Goal: Information Seeking & Learning: Learn about a topic

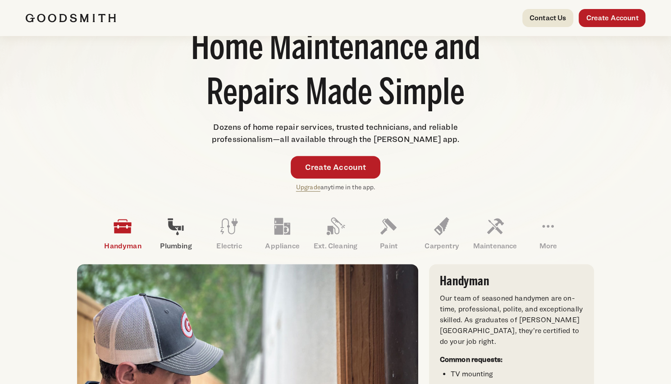
scroll to position [113, 0]
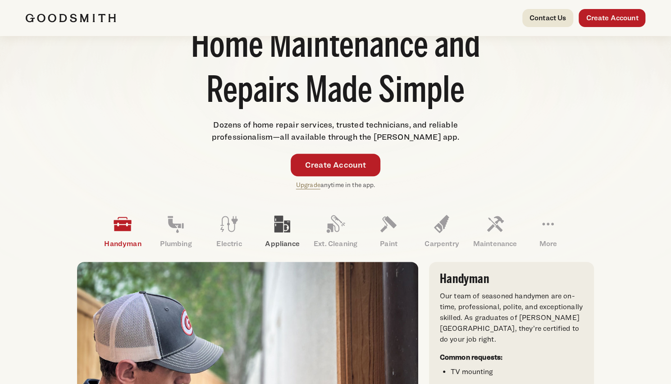
click at [275, 231] on icon at bounding box center [282, 224] width 16 height 17
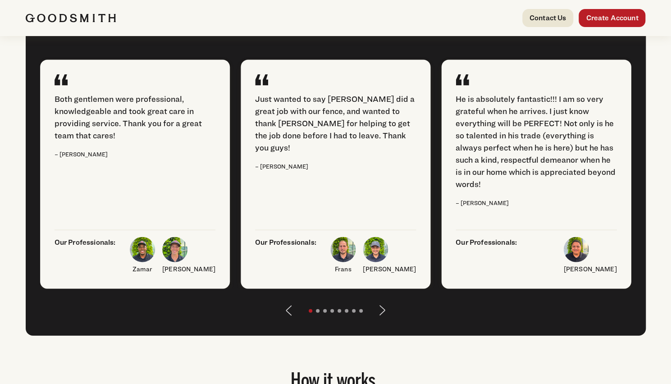
scroll to position [1156, 0]
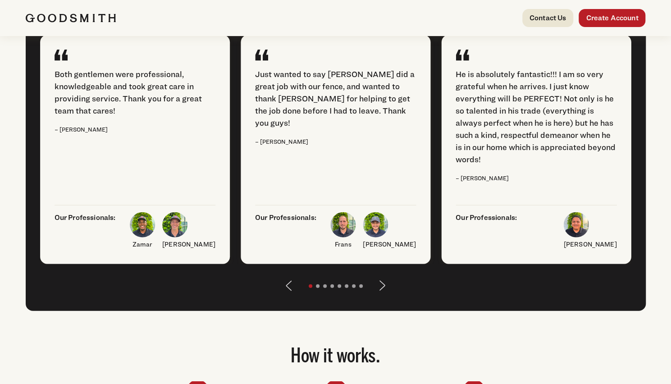
click at [387, 296] on button "Next" at bounding box center [383, 286] width 22 height 22
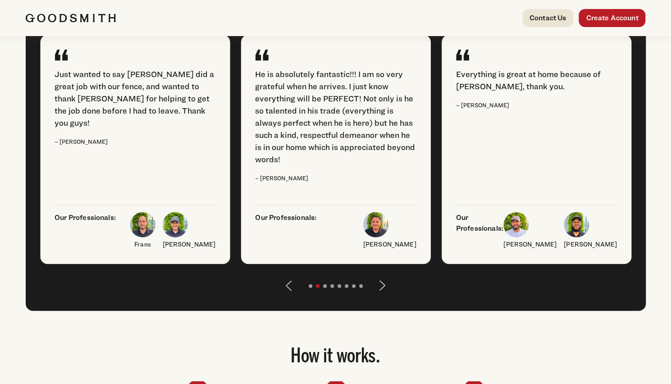
click at [378, 296] on button "Next" at bounding box center [383, 286] width 22 height 22
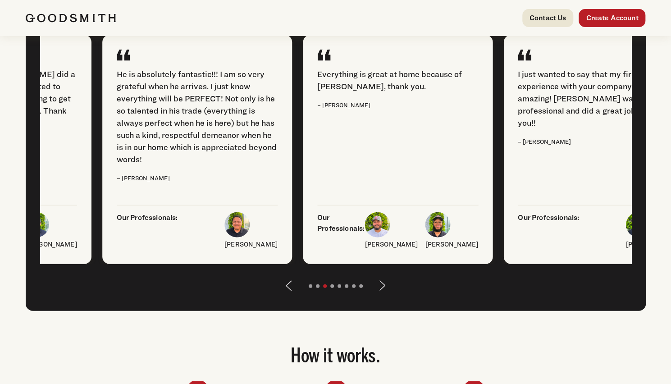
click at [378, 296] on button "Next" at bounding box center [383, 286] width 22 height 22
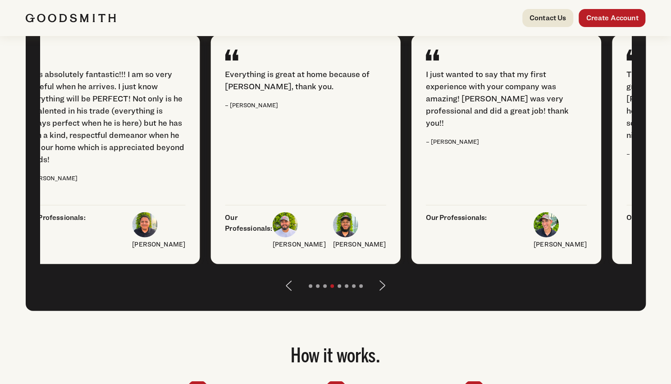
click at [378, 296] on button "Next" at bounding box center [383, 286] width 22 height 22
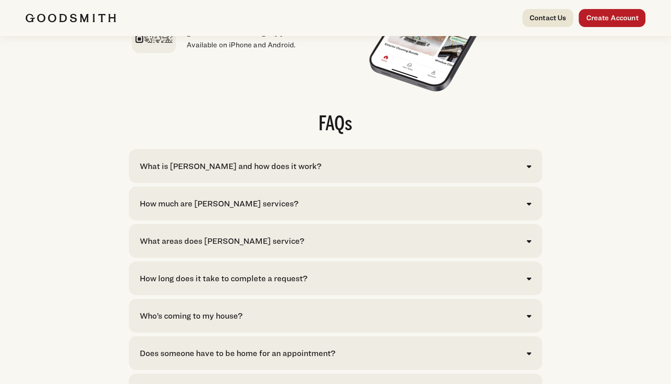
scroll to position [1747, 0]
click at [286, 172] on div "What is [PERSON_NAME] and how does it work?" at bounding box center [231, 165] width 182 height 12
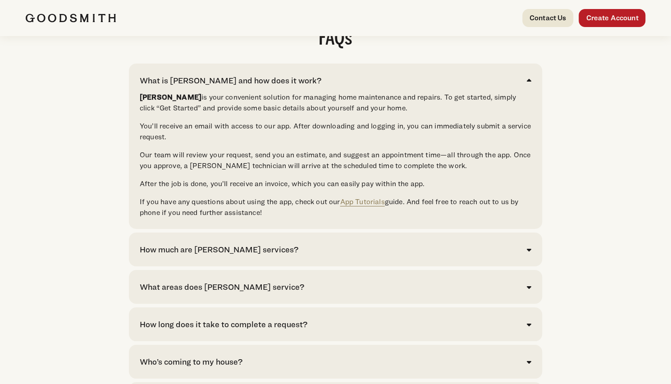
scroll to position [1871, 0]
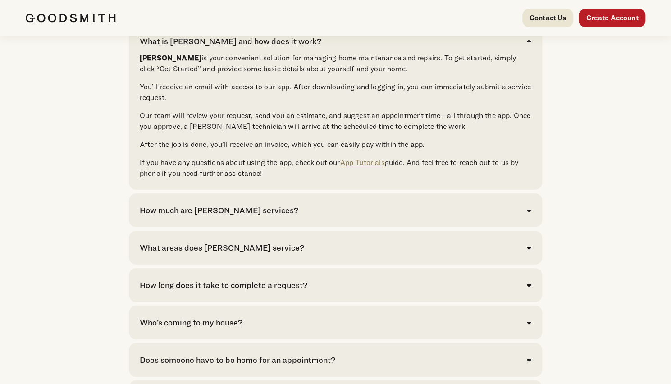
click at [491, 216] on div "How much are [PERSON_NAME] services?" at bounding box center [336, 210] width 392 height 12
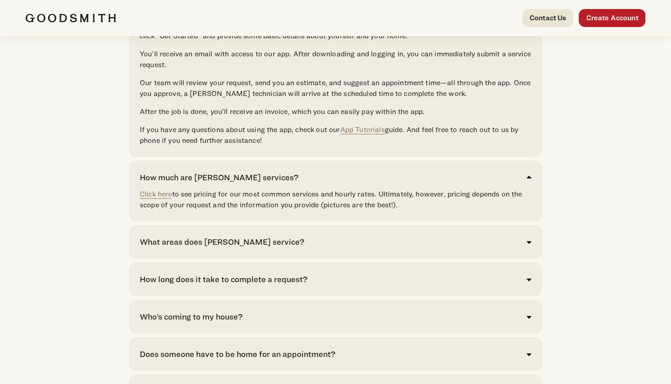
scroll to position [1911, 0]
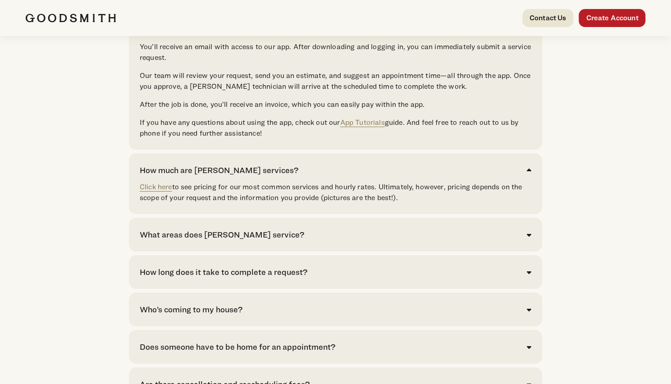
click at [494, 245] on div "What areas does [PERSON_NAME] service? We currently serve [GEOGRAPHIC_DATA]. Cl…" at bounding box center [335, 235] width 413 height 34
click at [519, 241] on div "What areas does [PERSON_NAME] service?" at bounding box center [336, 234] width 392 height 12
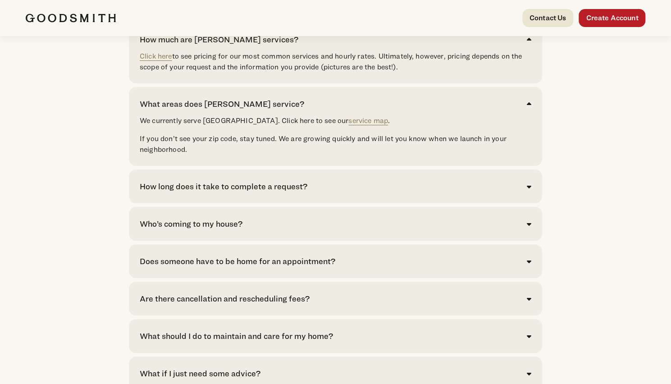
scroll to position [2046, 0]
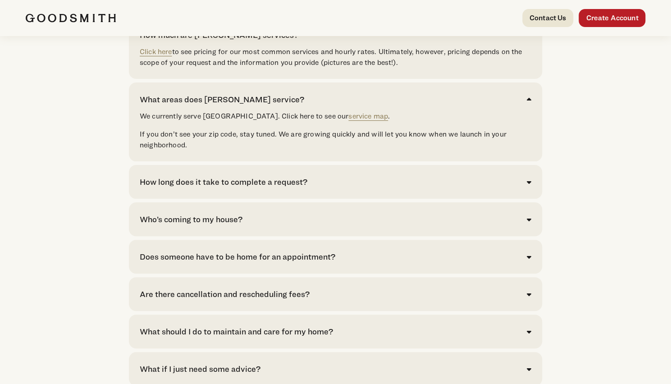
click at [331, 232] on div "Who’s coming to my house? 80% of requests spanning dozens of repairs are comple…" at bounding box center [335, 219] width 413 height 34
click at [194, 225] on div "Who’s coming to my house?" at bounding box center [191, 219] width 103 height 12
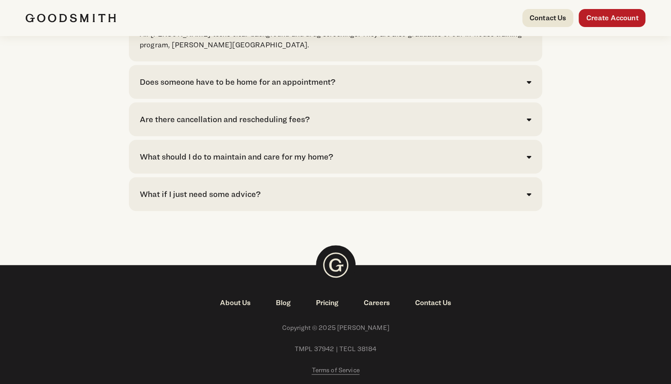
scroll to position [2297, 0]
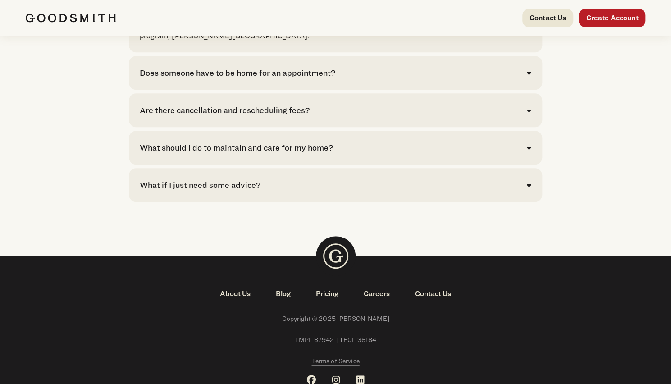
click at [234, 191] on div "What if I just need some advice?" at bounding box center [200, 185] width 121 height 12
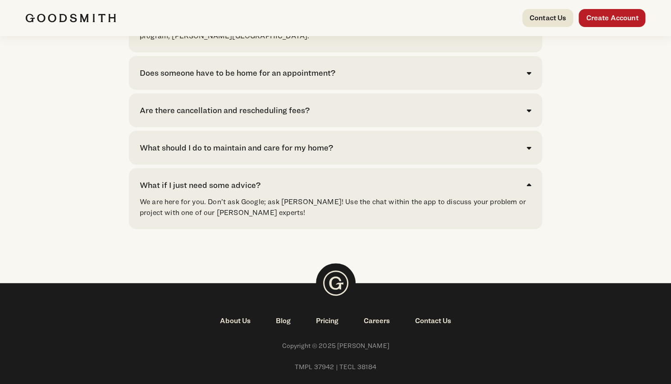
click at [235, 154] on div "What should I do to maintain and care for my home?" at bounding box center [236, 147] width 193 height 12
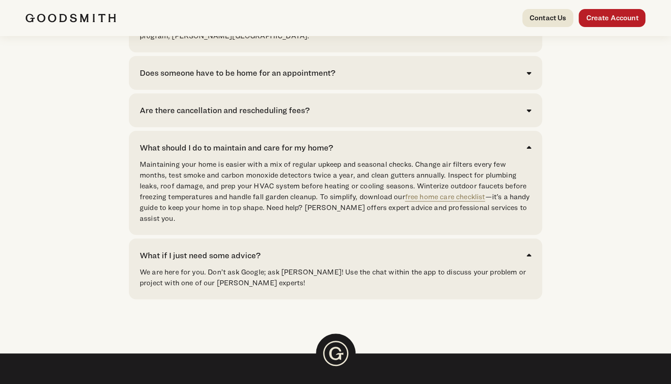
click at [194, 117] on div "Are there cancellation and rescheduling fees? Any appointment canceled less tha…" at bounding box center [335, 110] width 413 height 34
click at [231, 116] on div "Are there cancellation and rescheduling fees?" at bounding box center [225, 110] width 170 height 12
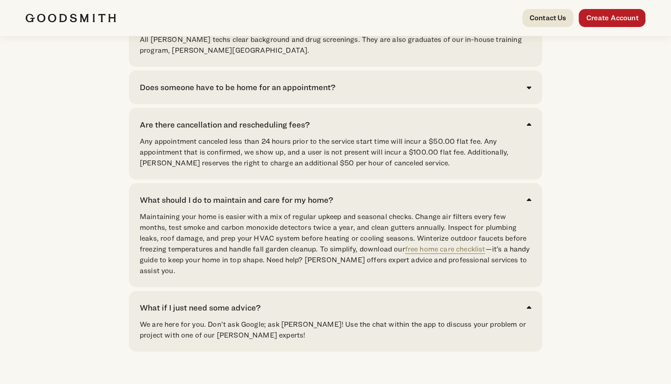
scroll to position [2282, 0]
click at [444, 94] on div "Does someone have to be home for an appointment?" at bounding box center [336, 88] width 392 height 12
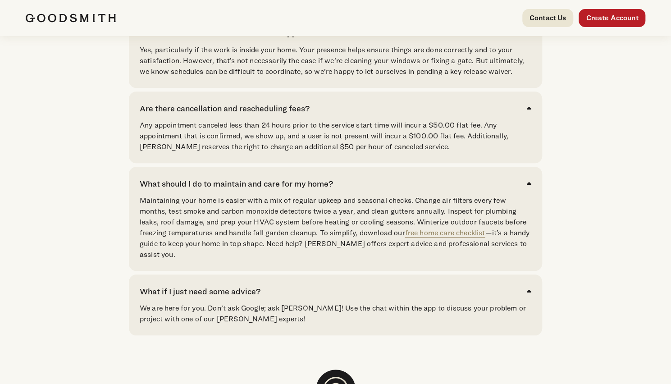
scroll to position [2337, 0]
